Goal: Information Seeking & Learning: Learn about a topic

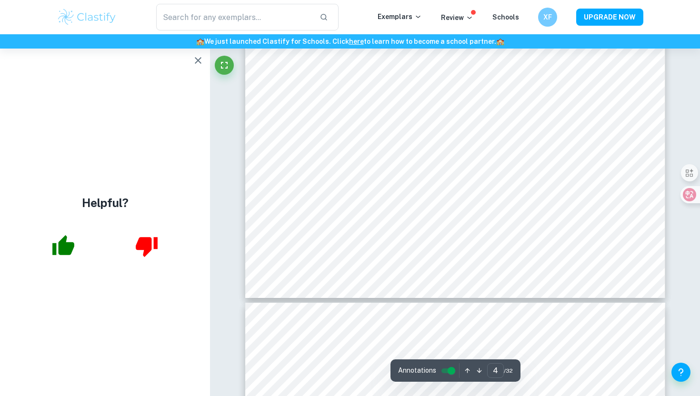
scroll to position [2285, 0]
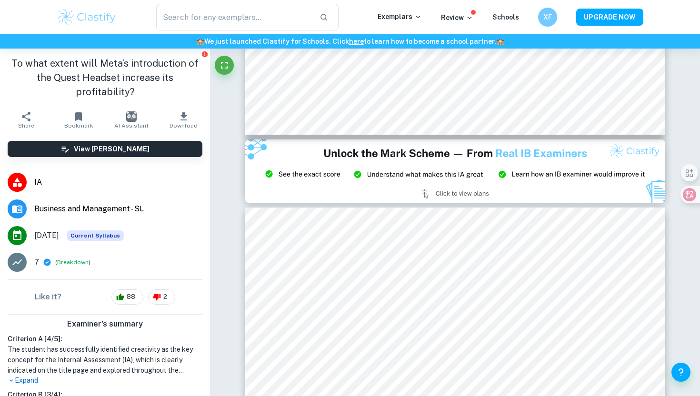
scroll to position [135, 0]
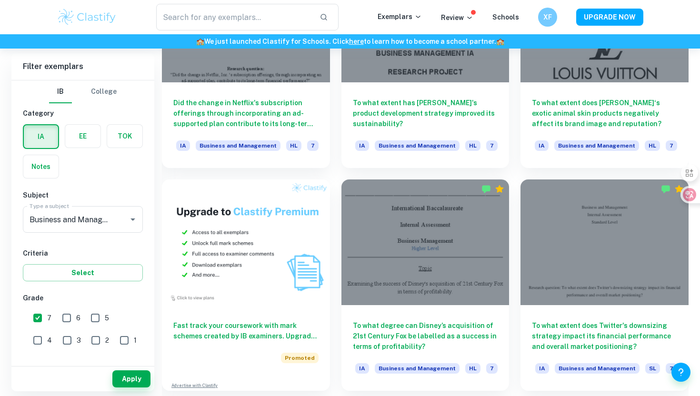
scroll to position [588, 0]
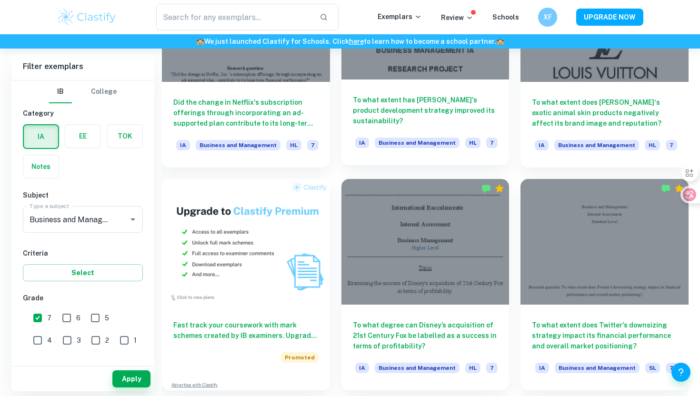
click at [397, 84] on div "To what extent has Zara's product development strategy improved its sustainabil…" at bounding box center [425, 123] width 168 height 86
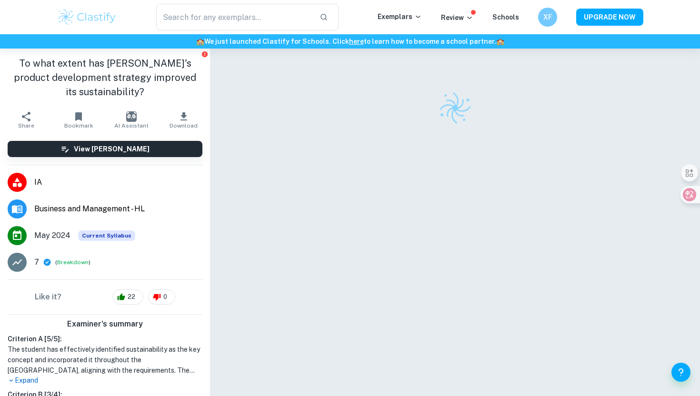
scroll to position [49, 0]
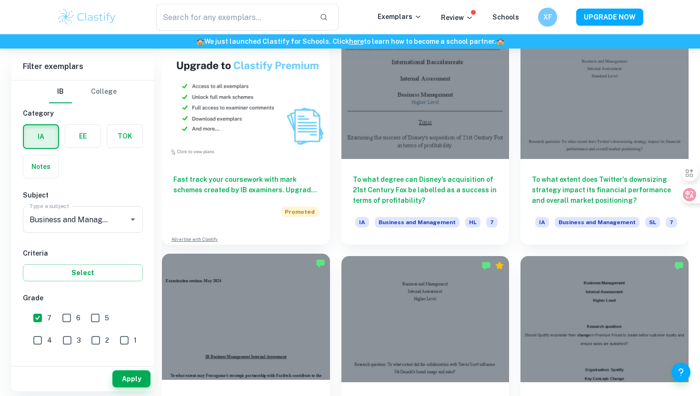
scroll to position [25, 0]
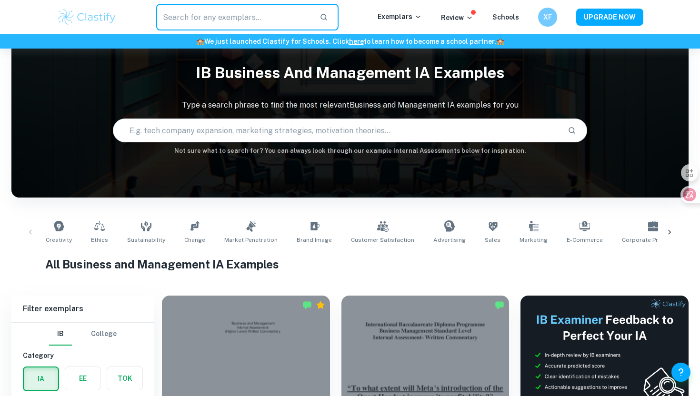
click at [223, 19] on input "text" at bounding box center [234, 17] width 156 height 27
type input "market"
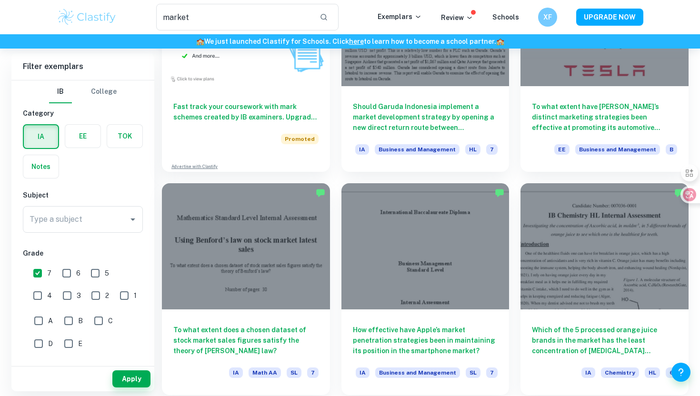
scroll to position [681, 0]
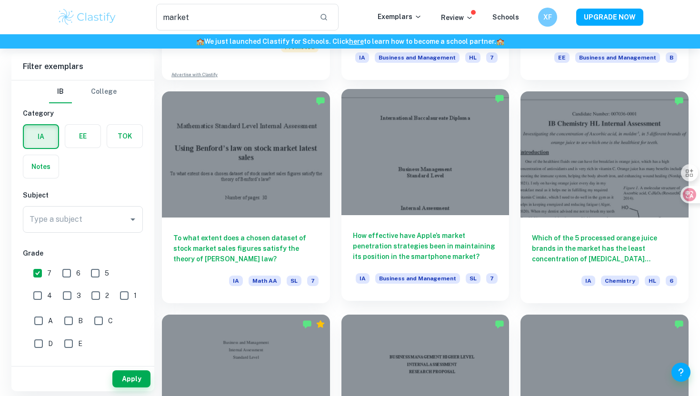
click at [396, 165] on div at bounding box center [425, 152] width 168 height 126
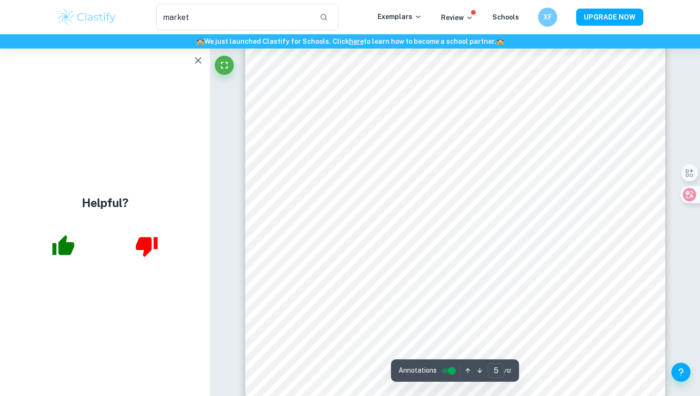
scroll to position [2568, 0]
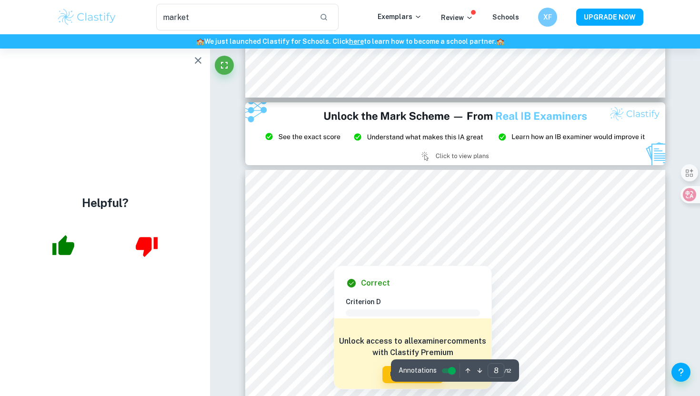
type input "9"
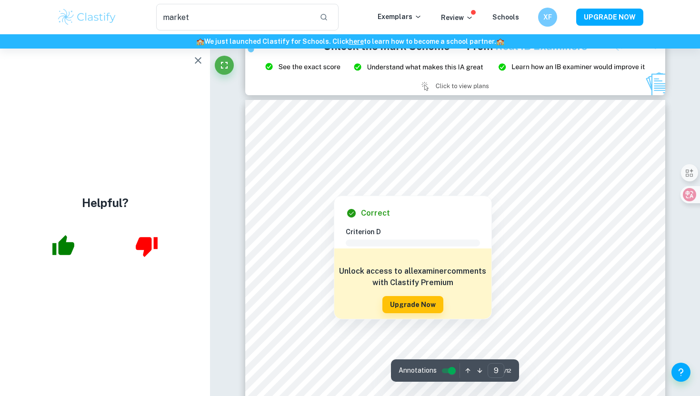
scroll to position [4955, 0]
